Goal: Task Accomplishment & Management: Manage account settings

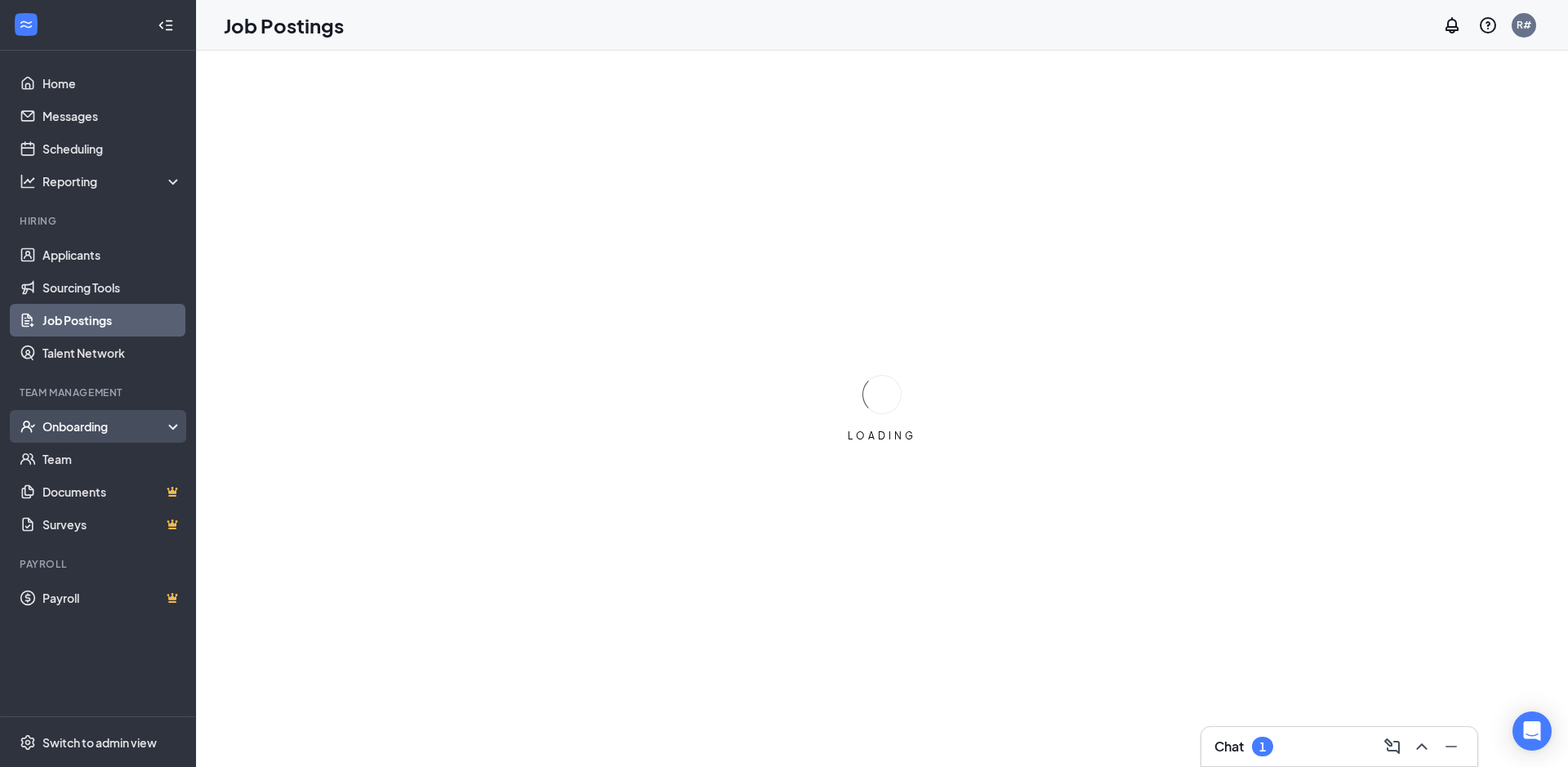
click at [74, 424] on div "Onboarding" at bounding box center [105, 426] width 126 height 16
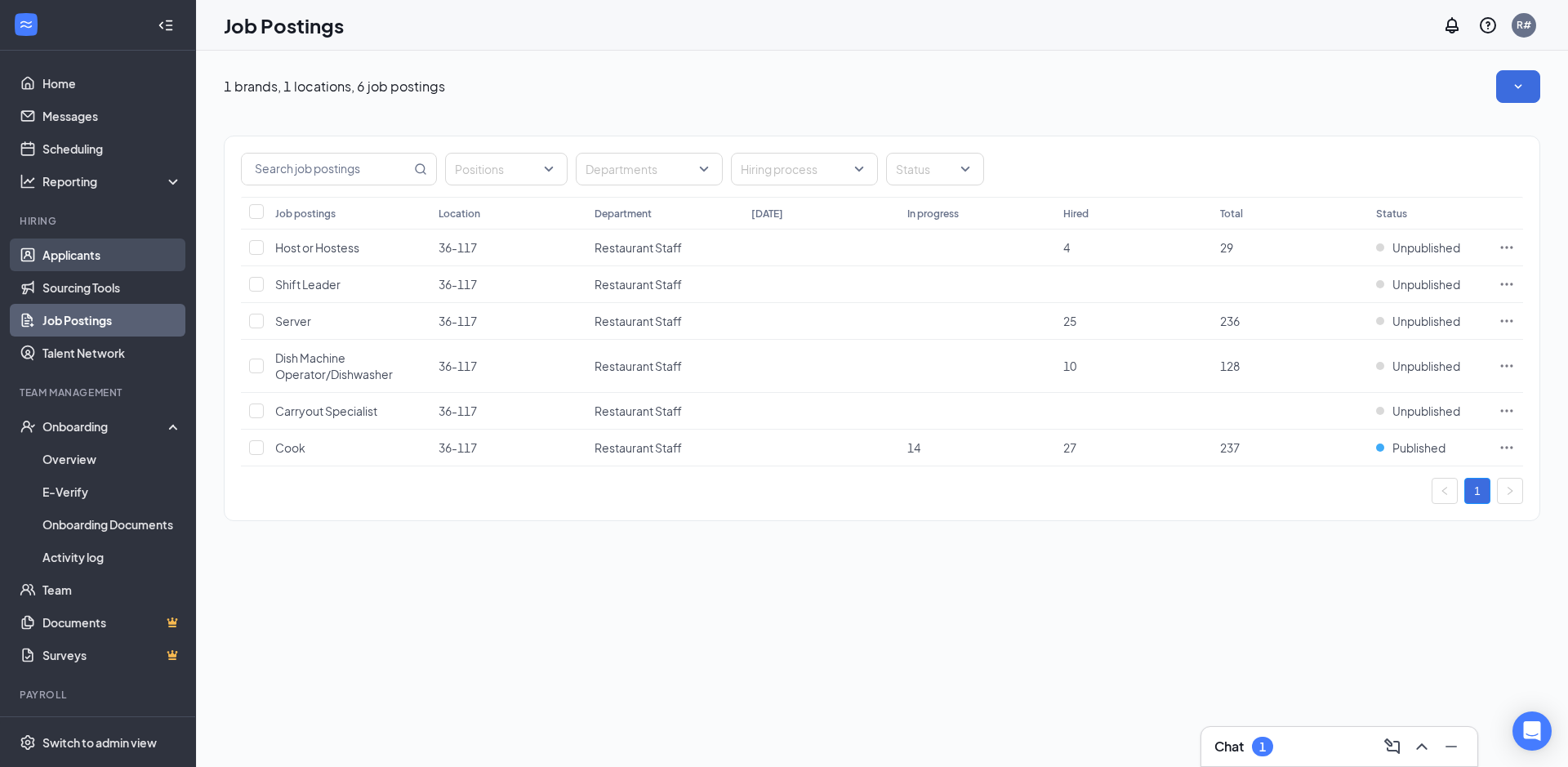
click at [77, 252] on link "Applicants" at bounding box center [111, 254] width 139 height 32
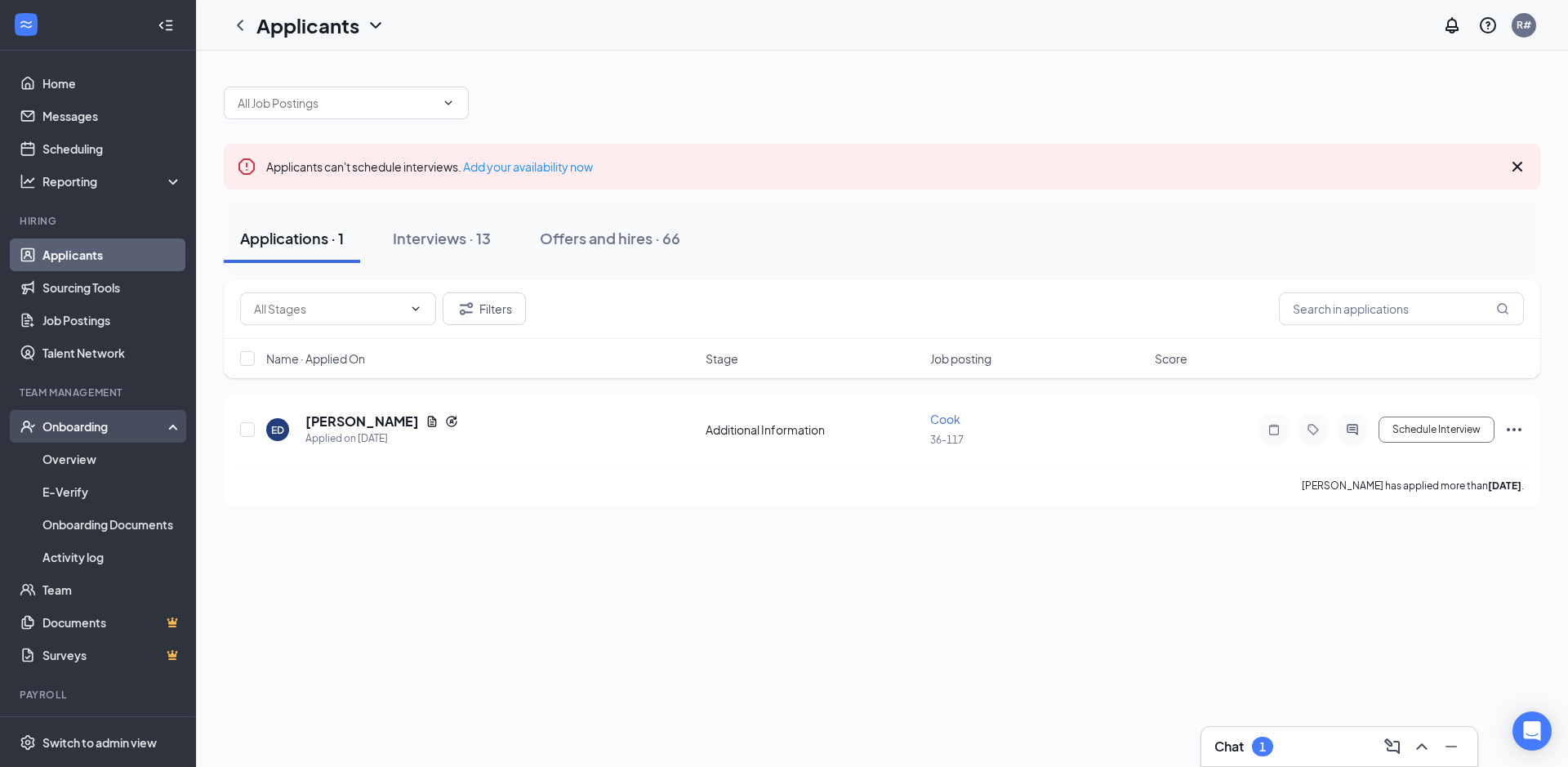
click at [69, 427] on div "Onboarding" at bounding box center [105, 426] width 126 height 16
click at [71, 428] on div "Onboarding" at bounding box center [105, 426] width 126 height 16
click at [73, 462] on link "Overview" at bounding box center [111, 459] width 139 height 32
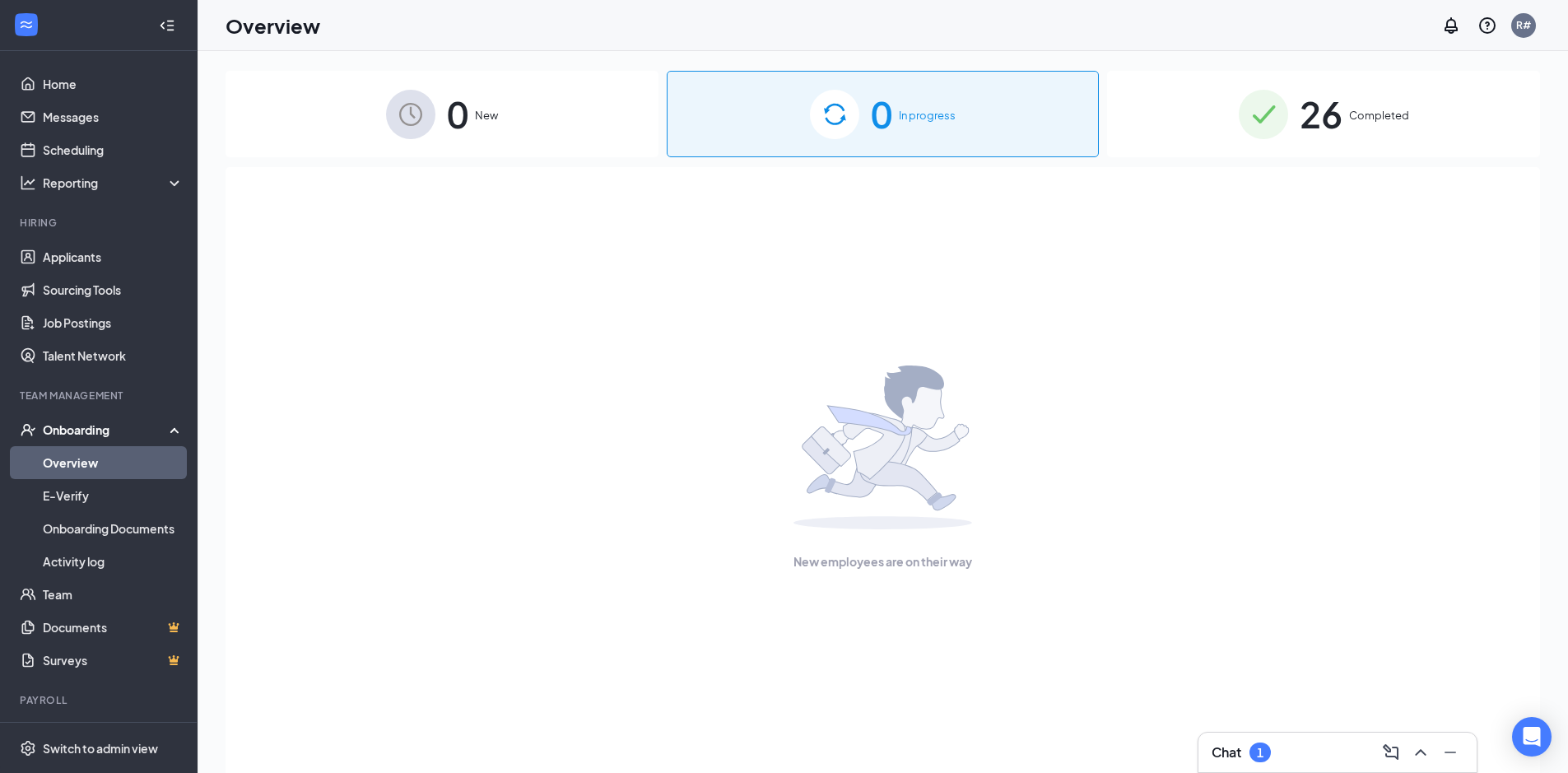
click at [1190, 133] on div "26 Completed" at bounding box center [1324, 113] width 433 height 86
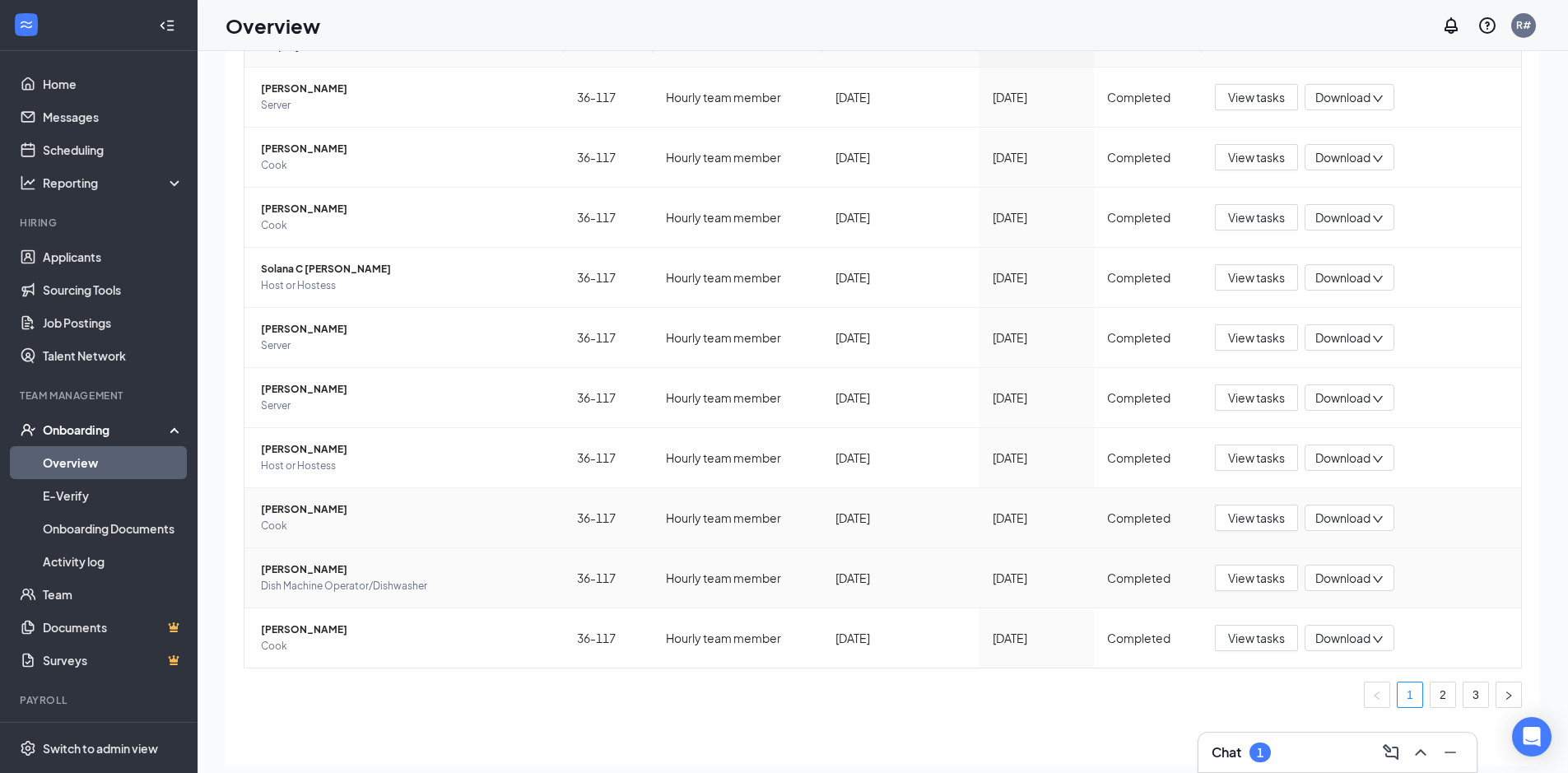
scroll to position [74, 0]
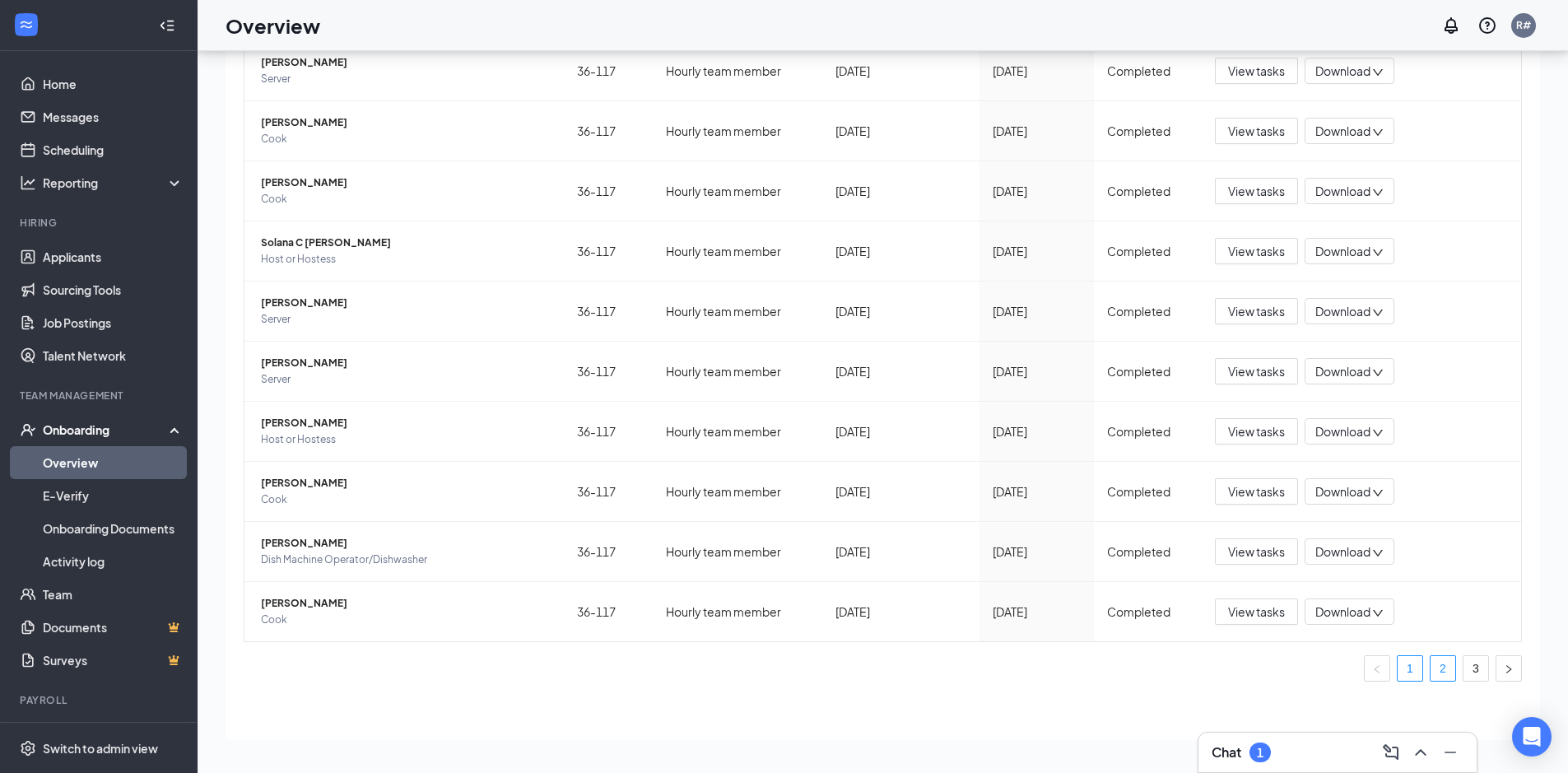
click at [1430, 665] on link "2" at bounding box center [1442, 668] width 24 height 24
click at [1463, 667] on link "3" at bounding box center [1475, 668] width 24 height 24
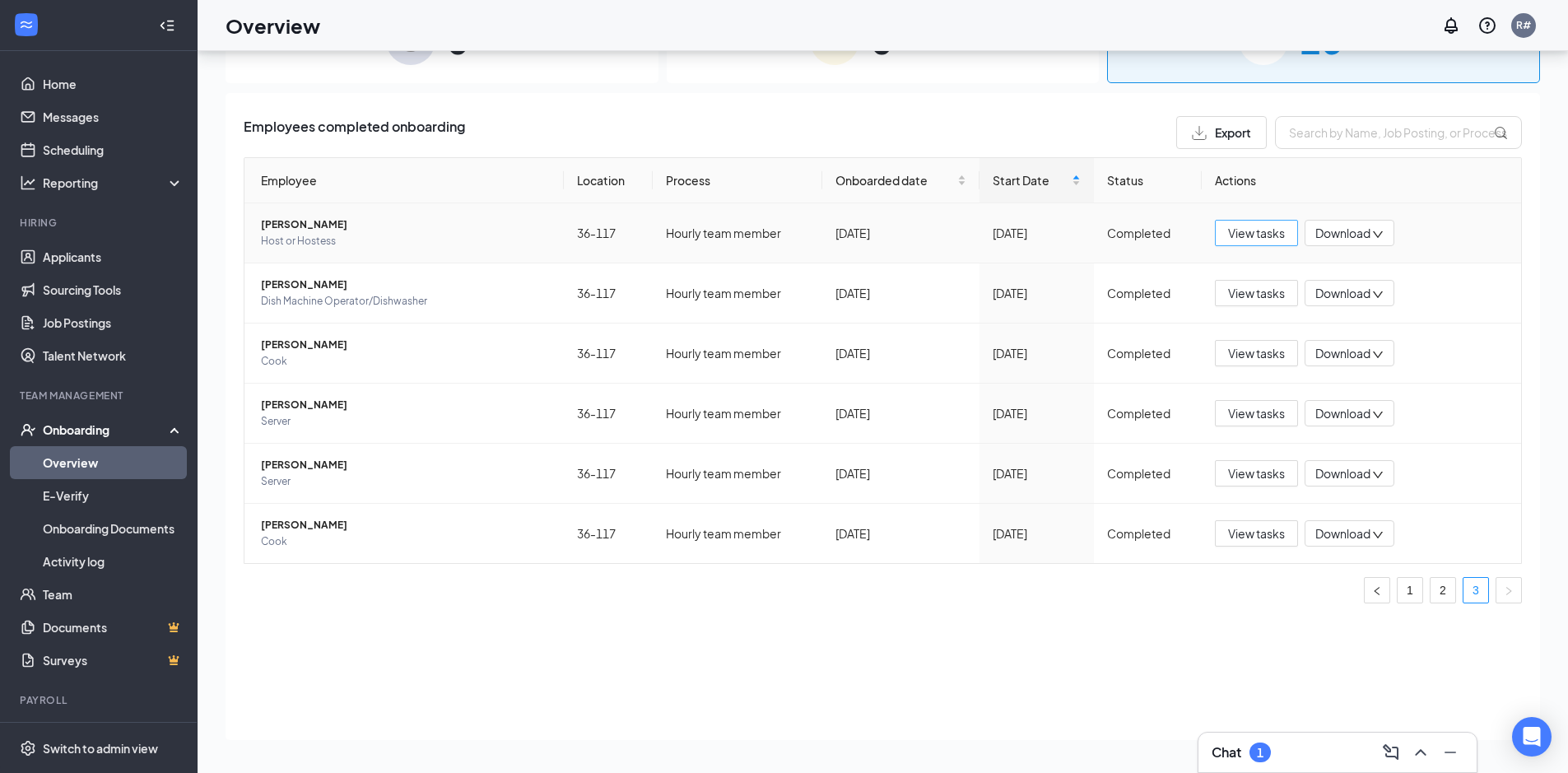
click at [1263, 233] on span "View tasks" at bounding box center [1256, 233] width 57 height 18
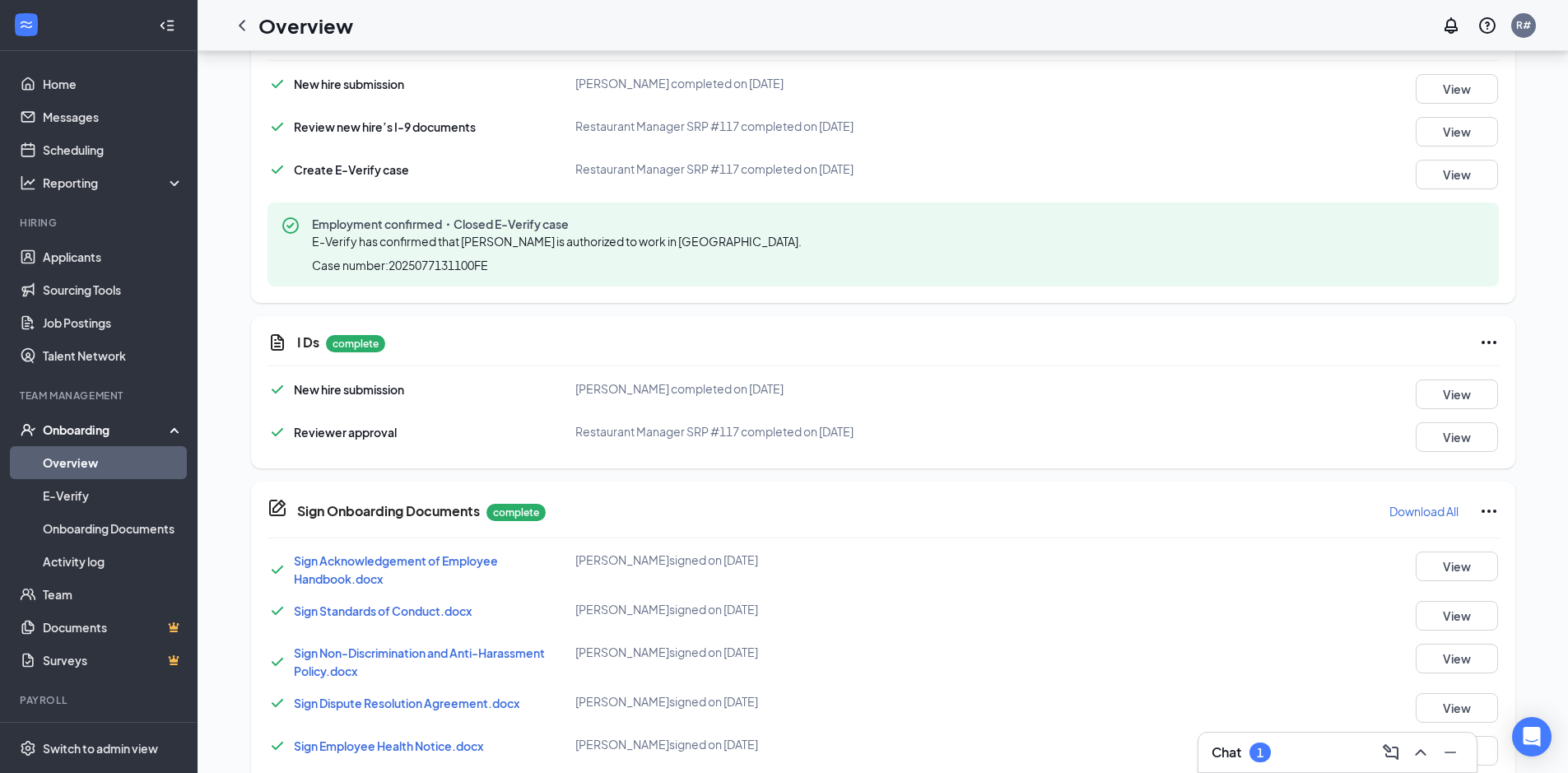
scroll to position [905, 0]
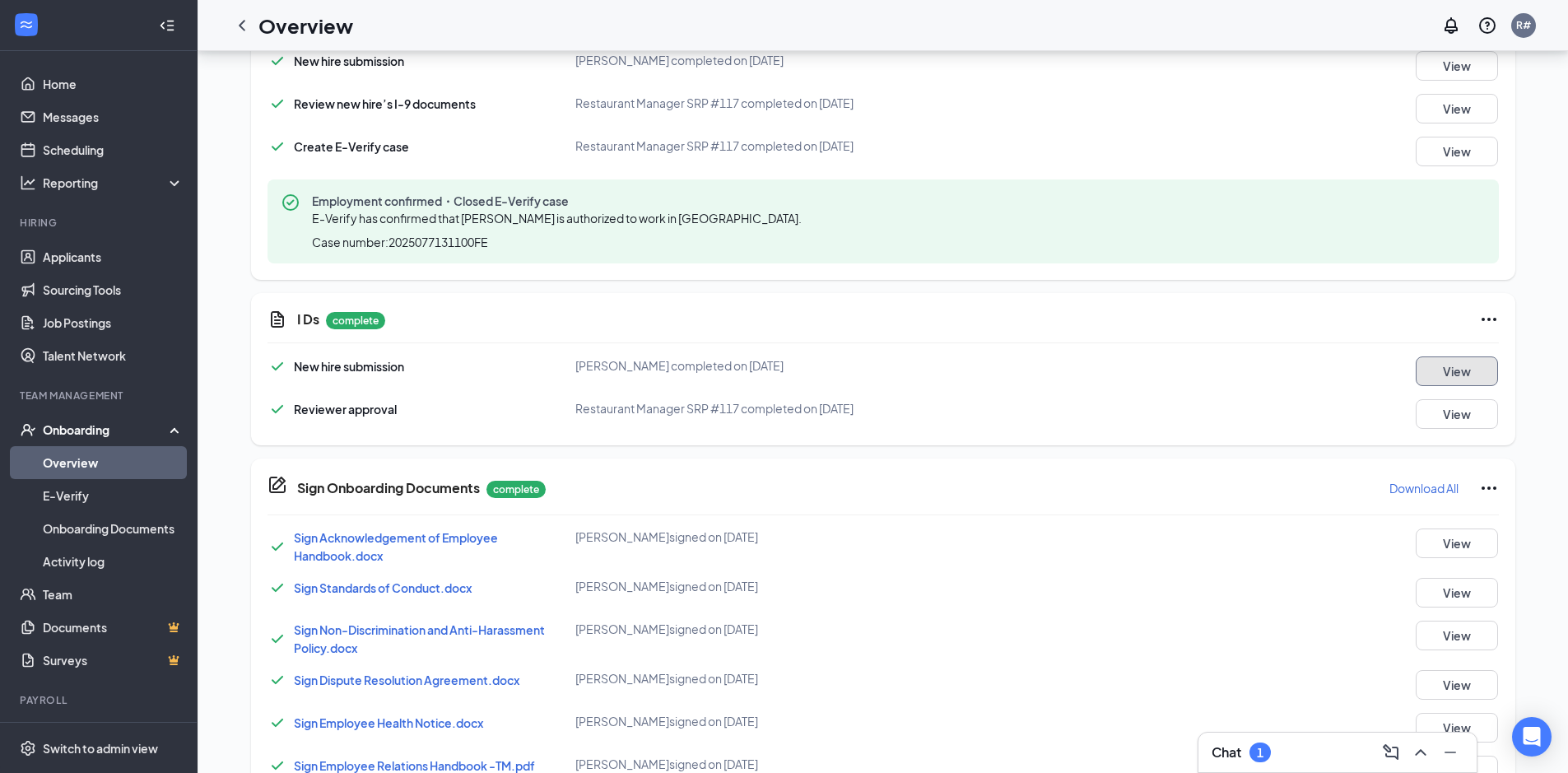
click at [1444, 368] on button "View" at bounding box center [1457, 371] width 82 height 30
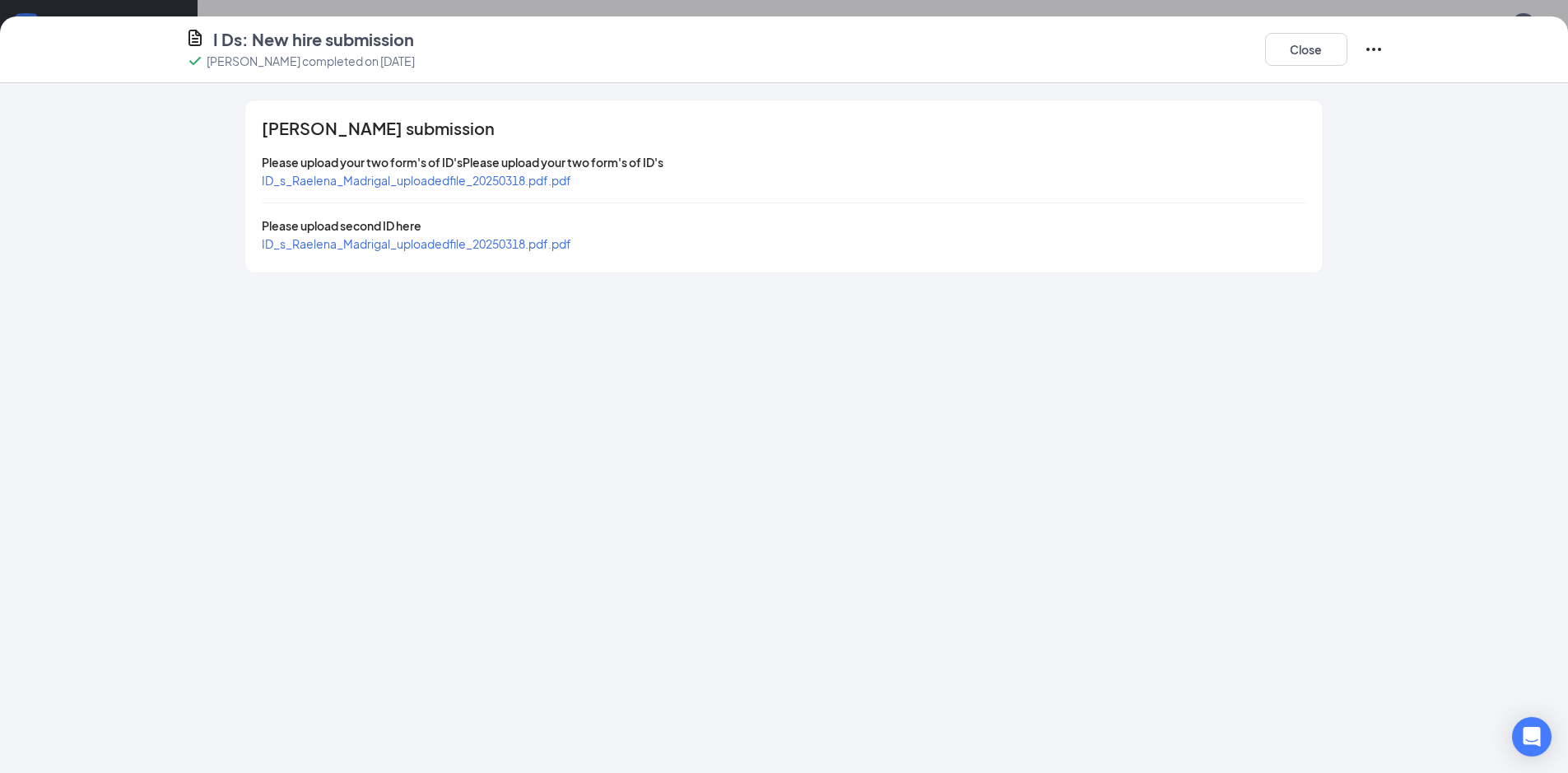
click at [323, 240] on span "ID_s_Raelena_Madrigal_uploadedfile_20250318.pdf.pdf" at bounding box center [416, 243] width 310 height 14
click at [368, 243] on span "ID_s_Raelena_Madrigal_uploadedfile_20250318.pdf.pdf" at bounding box center [416, 243] width 310 height 14
click at [445, 177] on span "ID_s_Raelena_Madrigal_uploadedfile_20250318.pdf.pdf" at bounding box center [416, 180] width 310 height 14
